Goal: Task Accomplishment & Management: Manage account settings

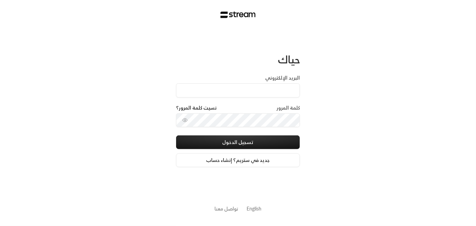
click at [208, 111] on link "نسيت كلمة المرور؟" at bounding box center [196, 107] width 41 height 7
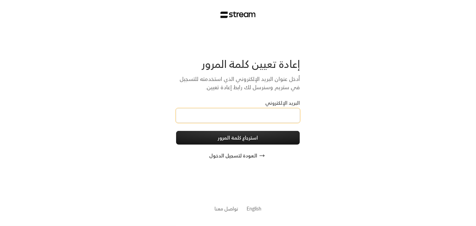
click at [209, 112] on input "البريد الإلكتروني" at bounding box center [238, 115] width 124 height 14
click at [213, 118] on input "البريد الإلكتروني" at bounding box center [238, 115] width 124 height 14
click at [253, 99] on form "إعادة تعيين كلمة المرور أدخل عنوان البريد الإلكتروني الذي استخدمته للتسجيل في س…" at bounding box center [238, 109] width 124 height 105
click at [251, 113] on input "البريد الإلكتروني" at bounding box center [238, 115] width 124 height 14
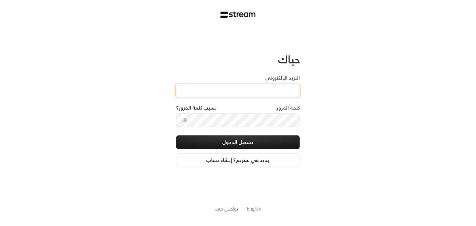
type input "[EMAIL_ADDRESS][DOMAIN_NAME]"
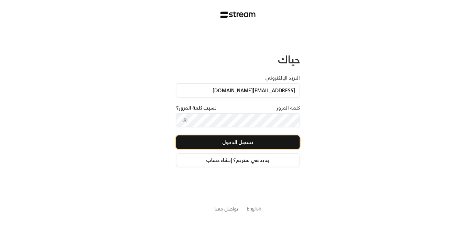
click at [238, 147] on button "تسجيل الدخول" at bounding box center [238, 142] width 124 height 14
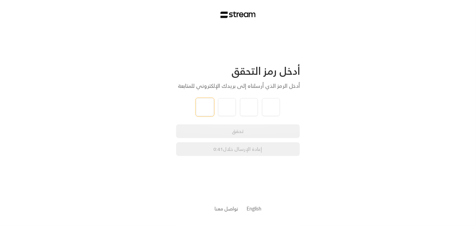
paste input "1"
type input "1"
type input "8"
type input "0"
type input "3"
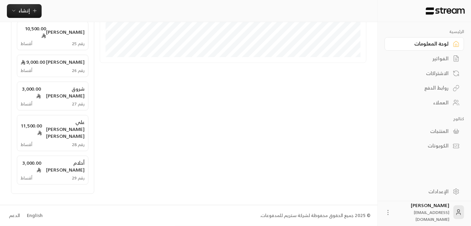
scroll to position [301, 0]
